Goal: Transaction & Acquisition: Purchase product/service

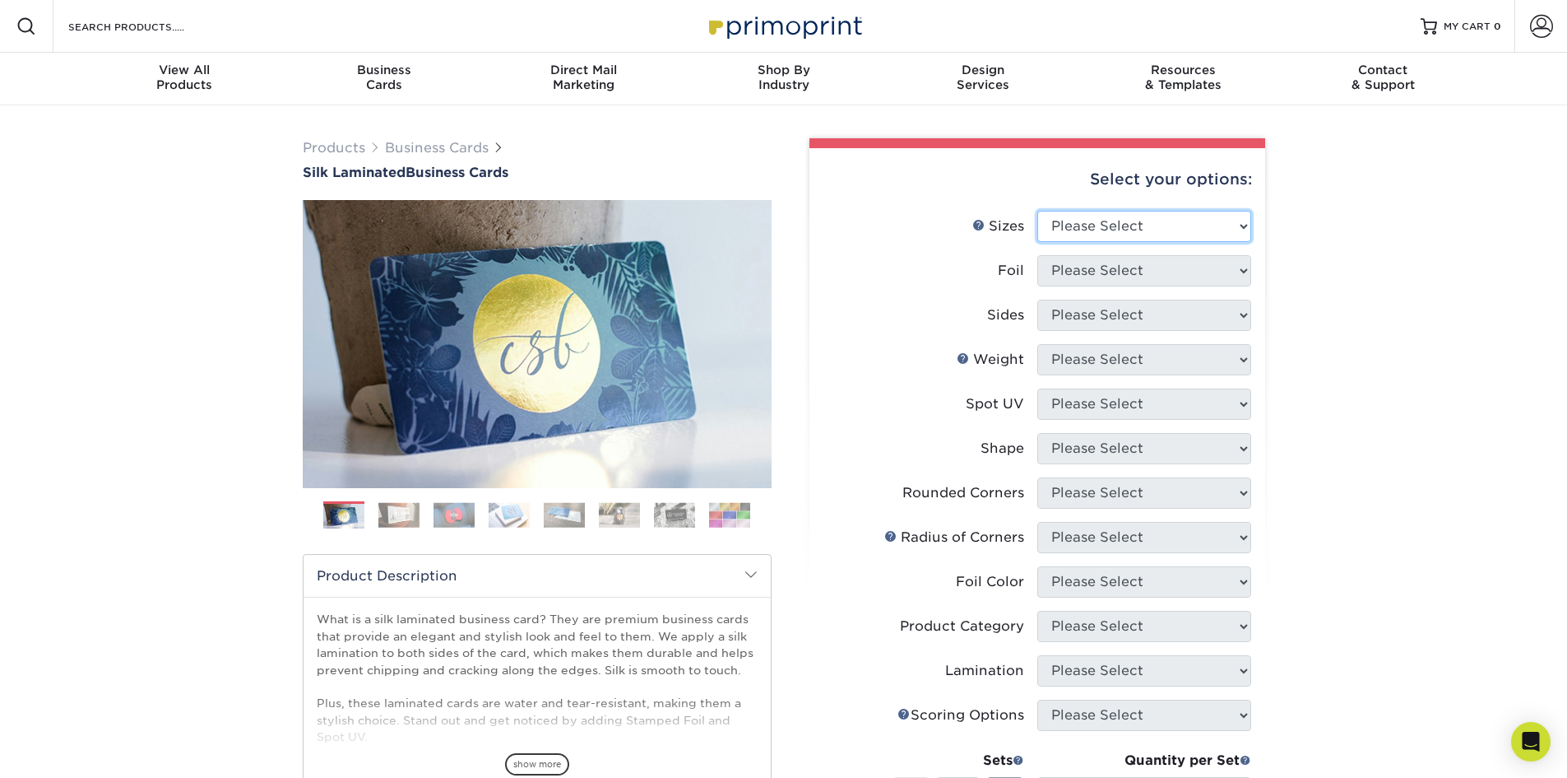
click at [1153, 229] on select "Please Select 1.5" x 3.5" - Mini 1.75" x 3.5" - Mini 2" x 2" - Square 2" x 3" -…" at bounding box center [1145, 226] width 214 height 31
select select "2.00x3.50"
click at [1038, 211] on select "Please Select 1.5" x 3.5" - Mini 1.75" x 3.5" - Mini 2" x 2" - Square 2" x 3" -…" at bounding box center [1145, 226] width 214 height 31
click at [1144, 269] on select "Please Select Yes No" at bounding box center [1145, 270] width 214 height 31
select select "1"
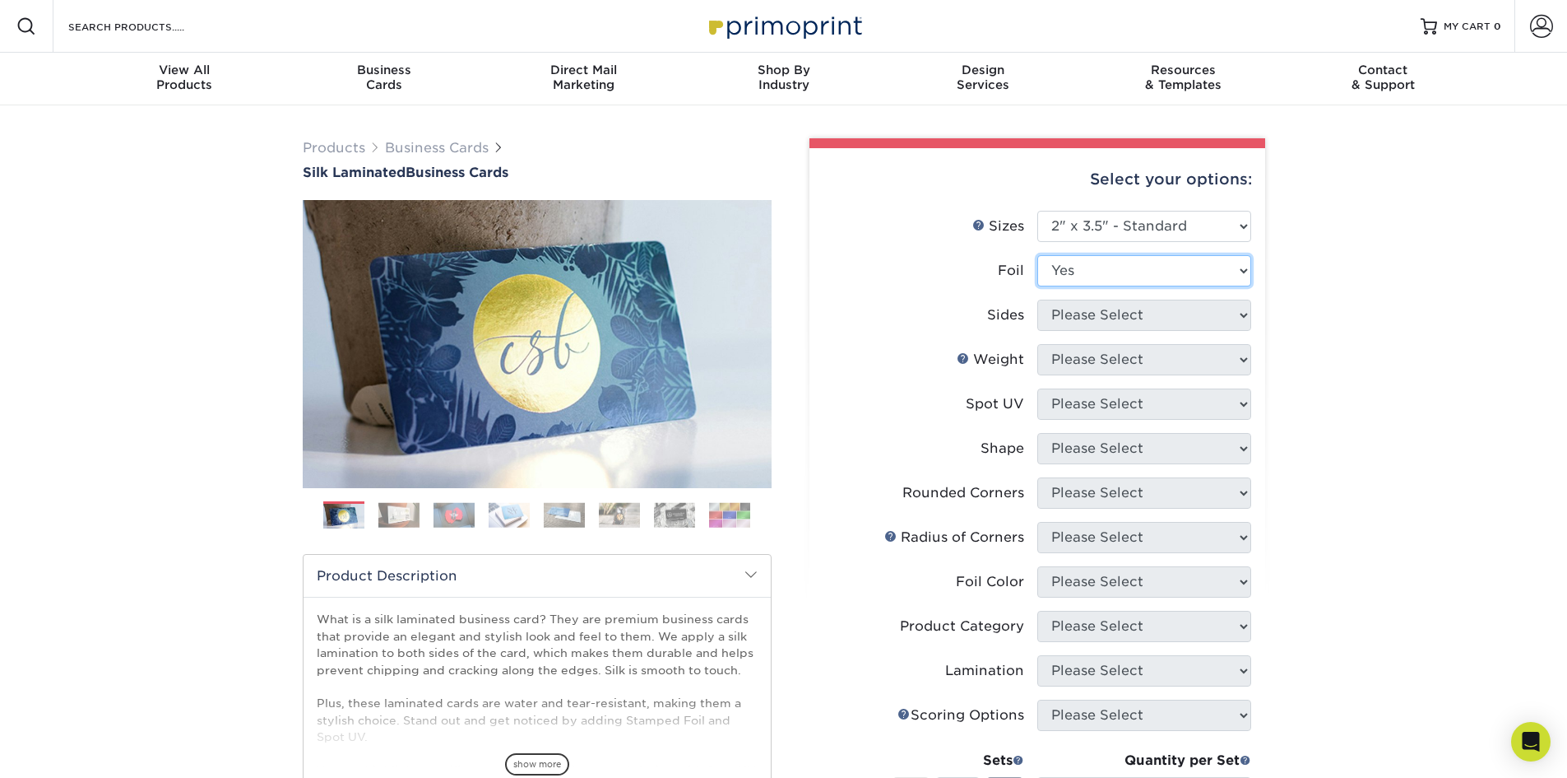
click at [1038, 255] on select "Please Select Yes No" at bounding box center [1145, 270] width 214 height 31
click at [1138, 318] on select "Please Select Print Both Sides - Foil Both Sides Print Both Sides - Foil Front …" at bounding box center [1145, 314] width 214 height 31
select select "e9e9dfb3-fba1-4d60-972c-fd9ca5904d33"
click at [1038, 299] on select "Please Select Print Both Sides - Foil Both Sides Print Both Sides - Foil Front …" at bounding box center [1145, 314] width 214 height 31
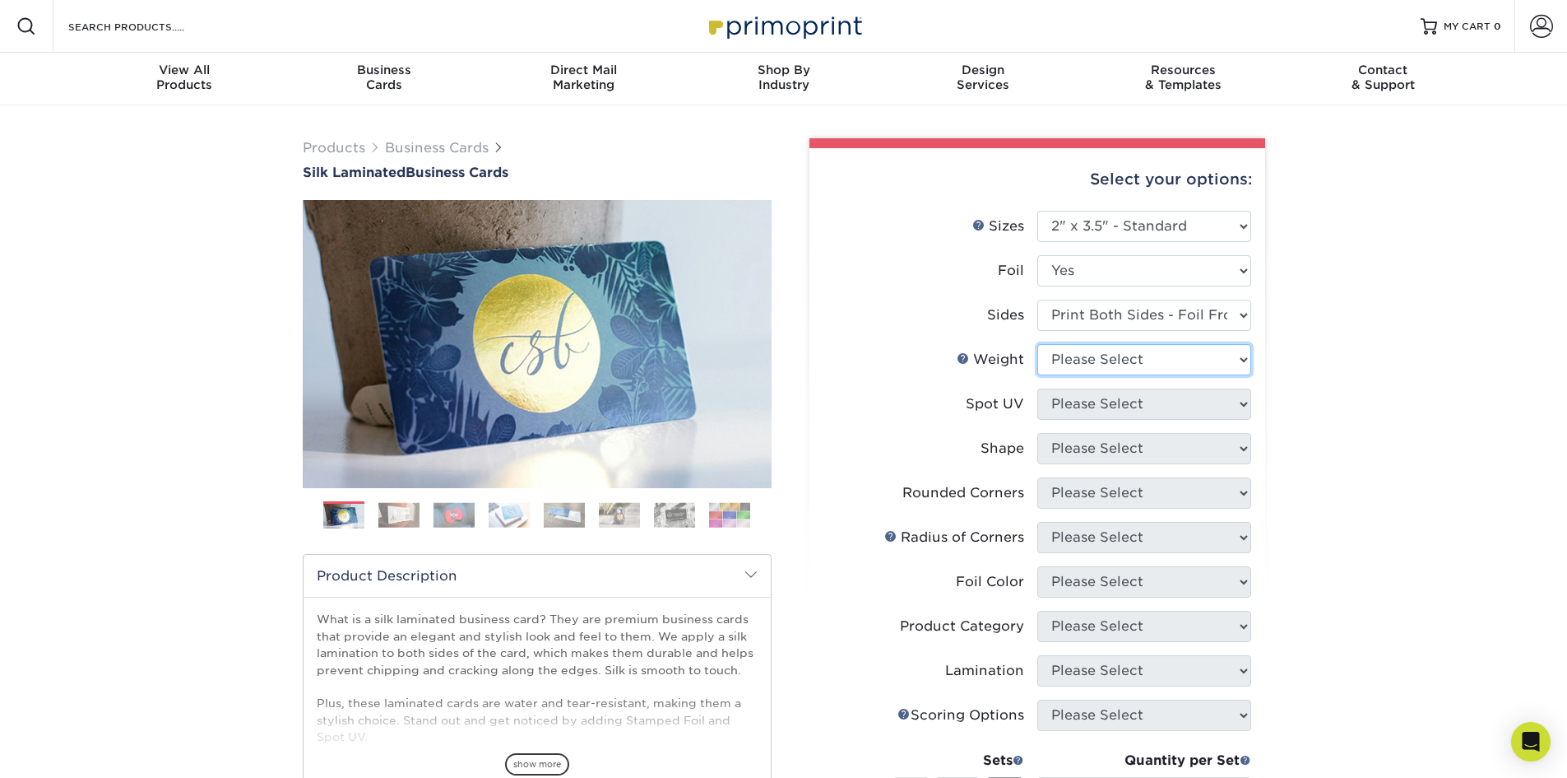
click at [1138, 362] on select "Please Select 16PT" at bounding box center [1145, 359] width 214 height 31
select select "16PT"
click at [1038, 344] on select "Please Select 16PT" at bounding box center [1145, 359] width 214 height 31
click at [1123, 403] on select "Please Select No Spot UV Front and Back (Both Sides) Front Only Back Only" at bounding box center [1145, 403] width 214 height 31
select select "1"
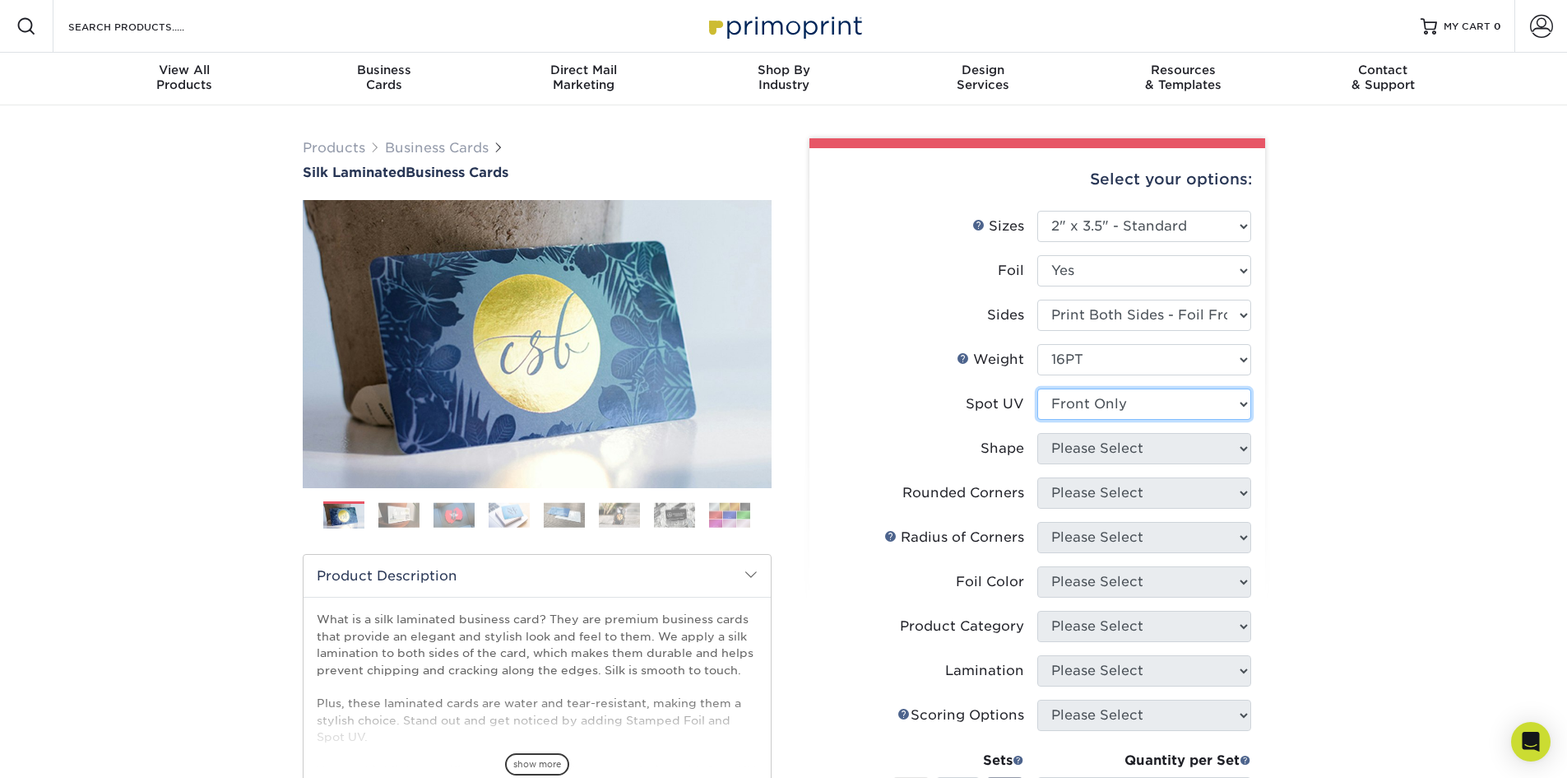
click at [1038, 388] on select "Please Select No Spot UV Front and Back (Both Sides) Front Only Back Only" at bounding box center [1145, 403] width 214 height 31
click at [1113, 453] on select "Please Select Standard" at bounding box center [1145, 448] width 214 height 31
select select "standard"
click at [1038, 433] on select "Please Select Standard" at bounding box center [1145, 448] width 214 height 31
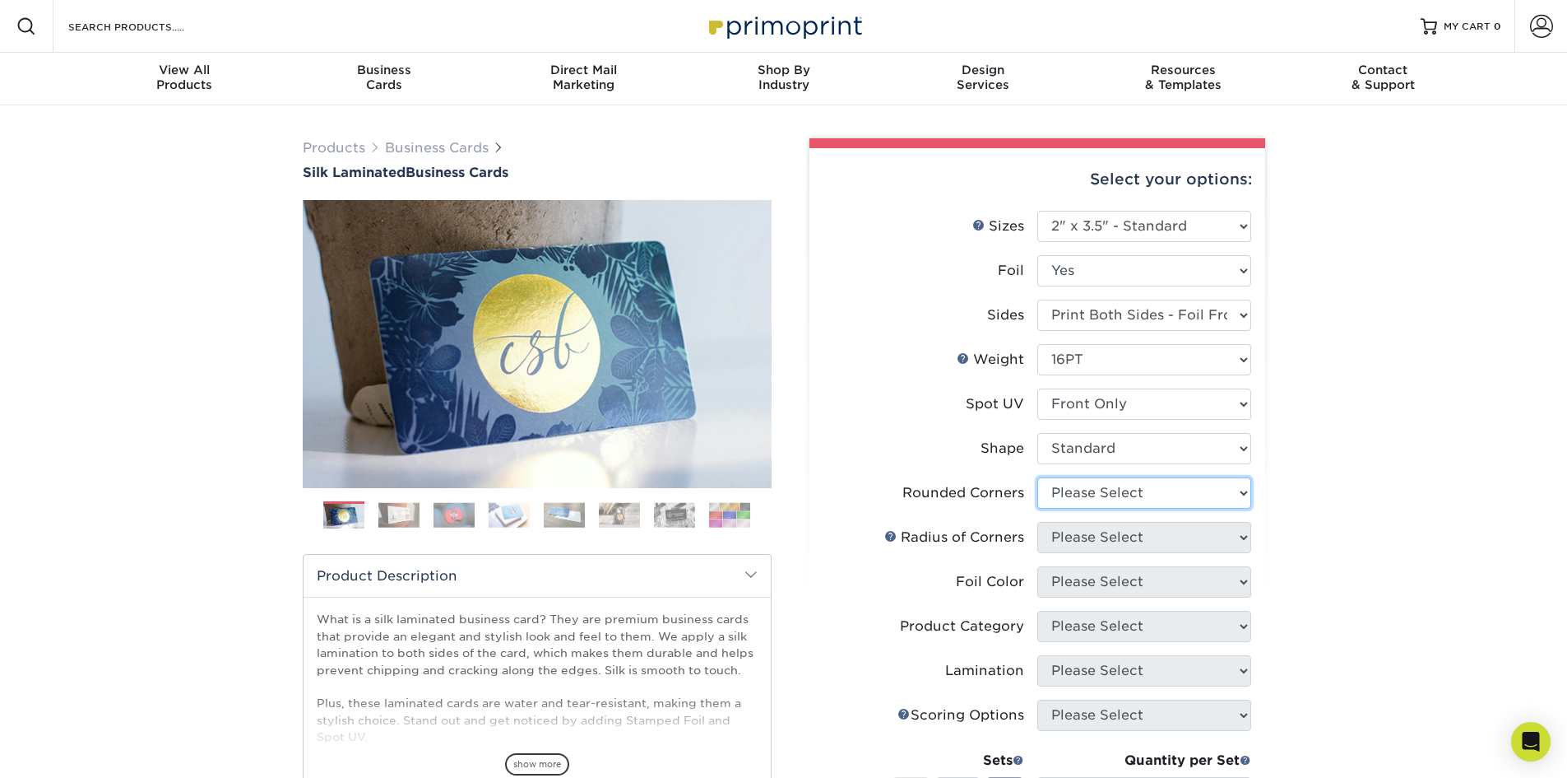
click at [1123, 494] on select "Please Select Yes - Round 2 Corners Yes - Round 4 Corners No" at bounding box center [1145, 492] width 214 height 31
select select "0"
click at [1038, 477] on select "Please Select Yes - Round 2 Corners Yes - Round 4 Corners No" at bounding box center [1145, 492] width 214 height 31
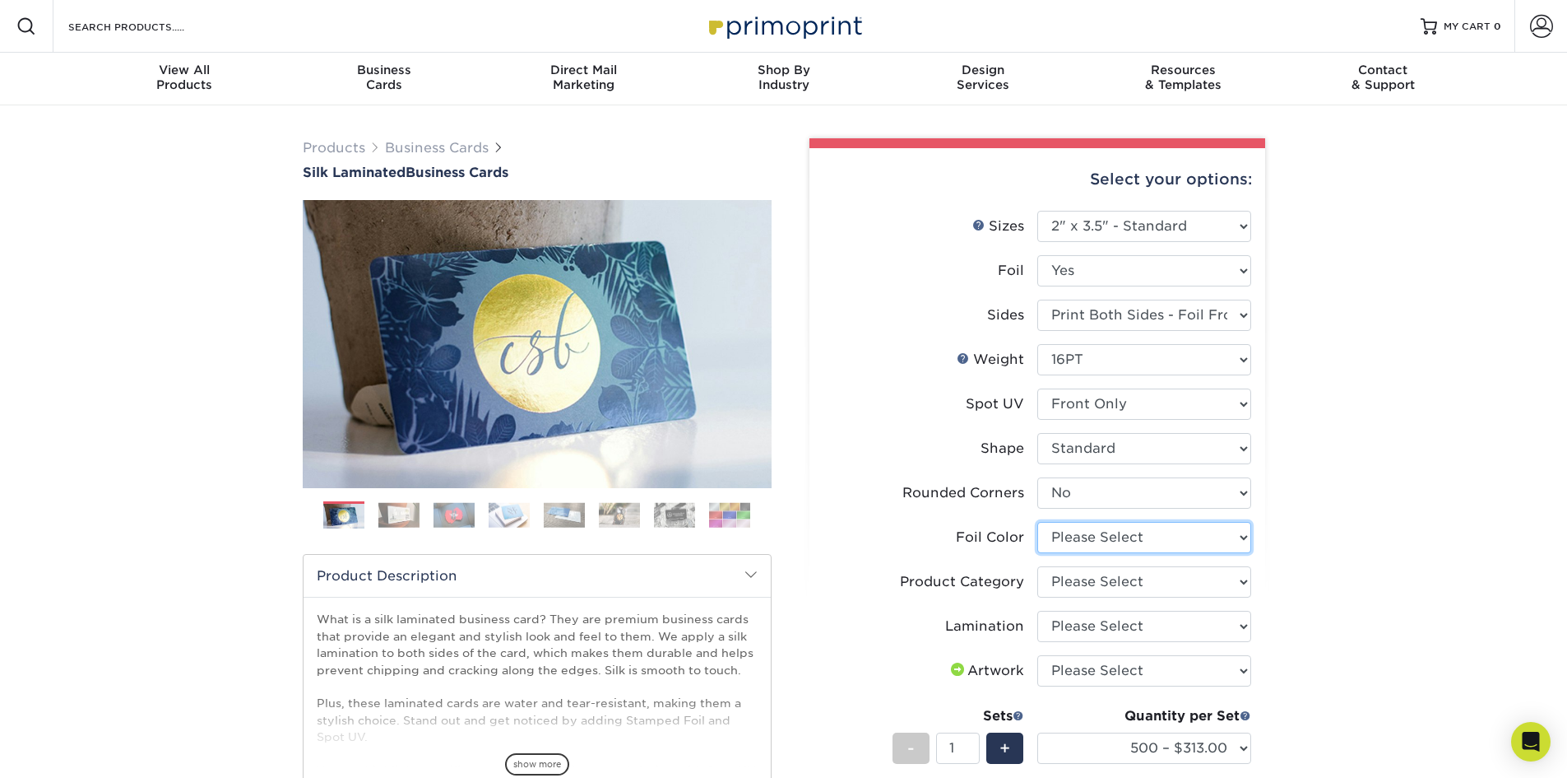
click at [1158, 542] on select "Please Select Silver Foil Black Foil Blue Foil Copper Foil Gold Foil Red Foil R…" at bounding box center [1145, 537] width 214 height 31
select select "0f01133c-0ff0-451e-ba4e-12f7b4531a1f"
click at [1038, 522] on select "Please Select Silver Foil Black Foil Blue Foil Copper Foil Gold Foil Red Foil R…" at bounding box center [1145, 537] width 214 height 31
